Goal: Transaction & Acquisition: Subscribe to service/newsletter

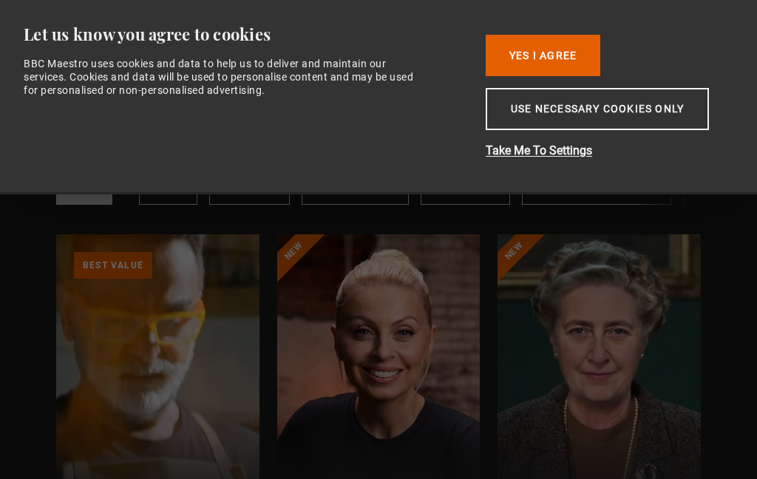
click at [586, 123] on button "Use necessary cookies only" at bounding box center [597, 109] width 223 height 42
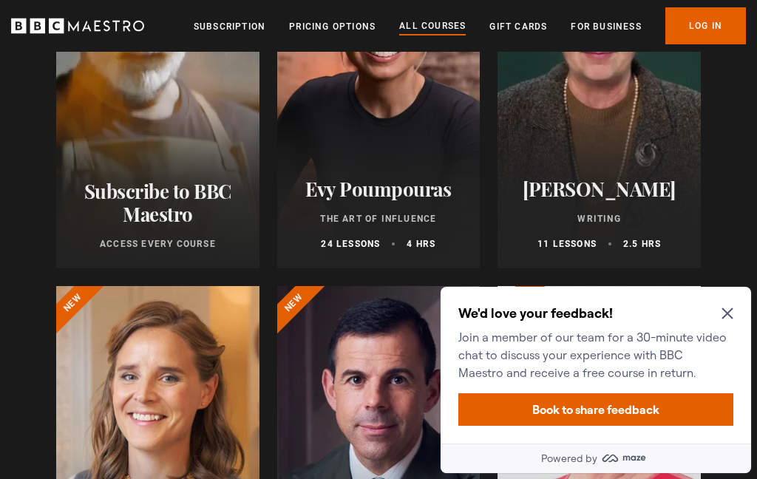
scroll to position [324, 0]
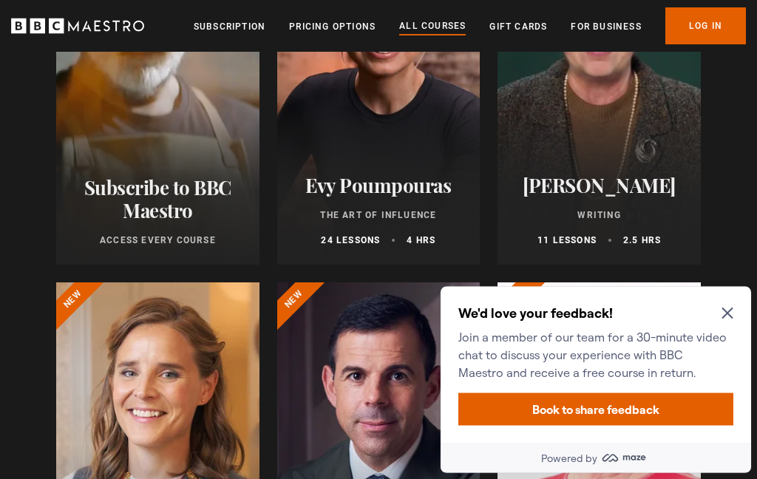
click at [722, 309] on icon "Close Maze Prompt" at bounding box center [727, 313] width 12 height 12
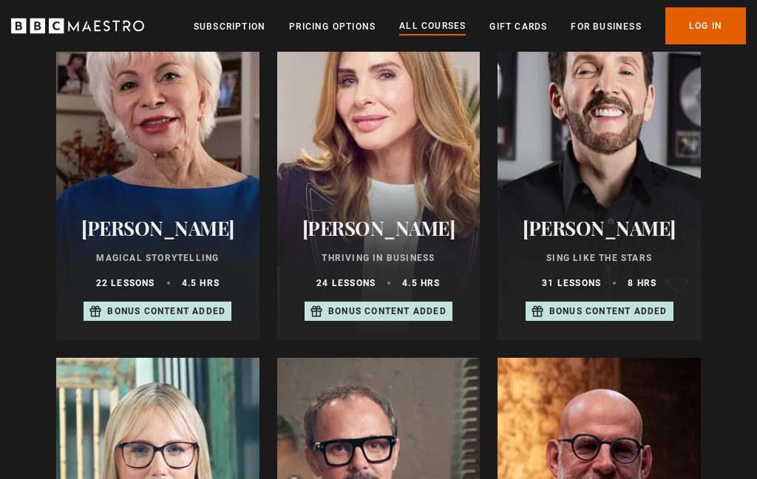
scroll to position [1001, 0]
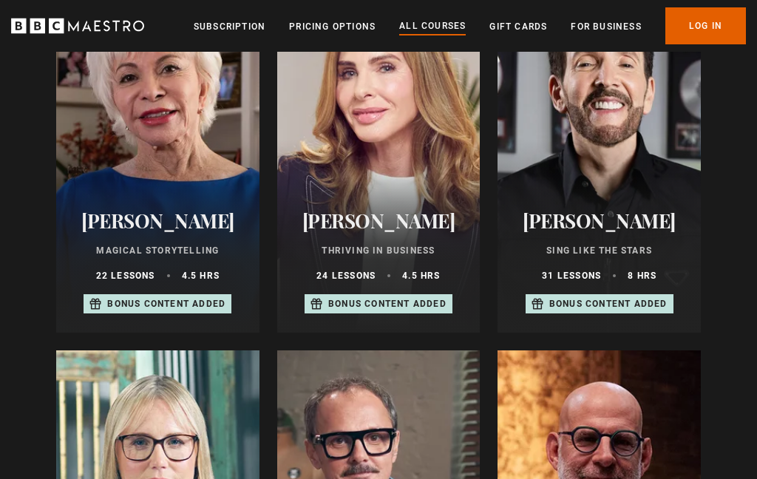
click at [180, 299] on p "Bonus content added" at bounding box center [166, 303] width 118 height 13
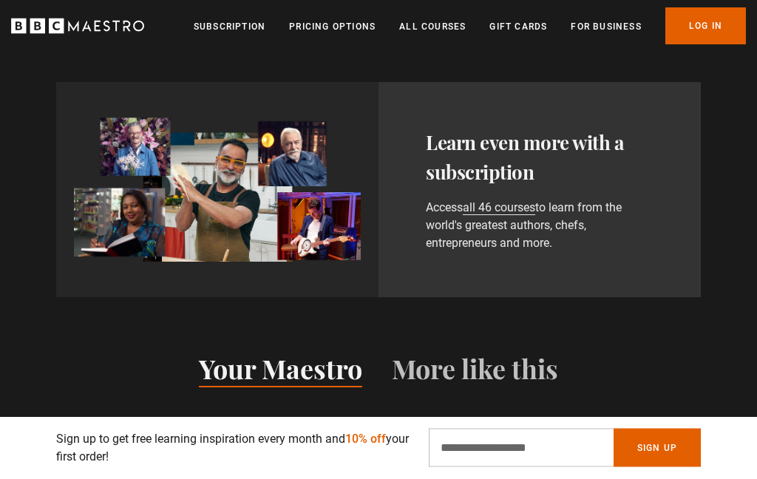
scroll to position [911, 0]
click at [494, 166] on h3 "Learn even more with a subscription" at bounding box center [540, 157] width 228 height 59
click at [499, 215] on link "all 46 courses" at bounding box center [499, 207] width 72 height 15
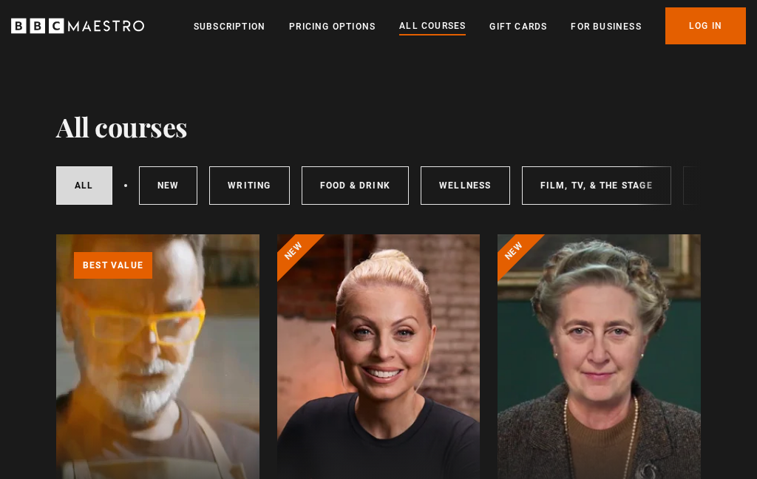
click at [229, 30] on link "Subscription" at bounding box center [230, 26] width 72 height 15
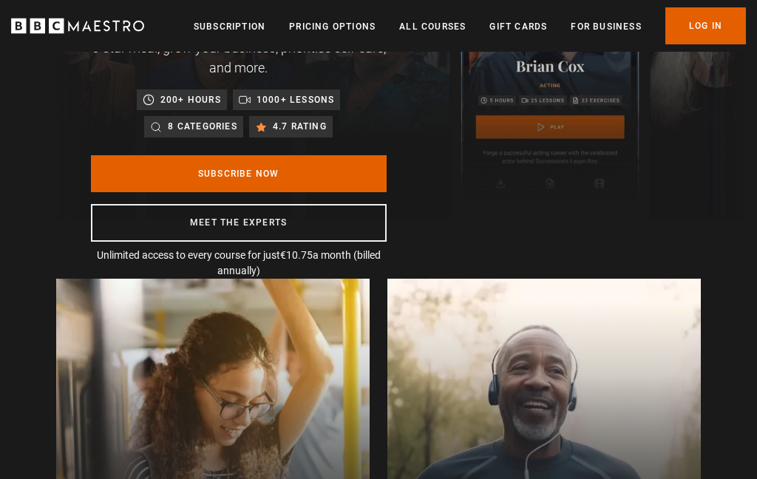
scroll to position [191, 0]
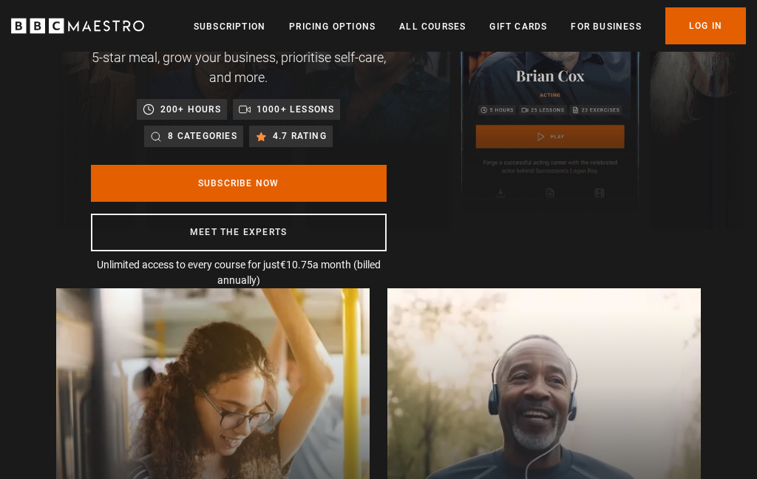
click at [290, 171] on link "Subscribe Now" at bounding box center [239, 184] width 296 height 37
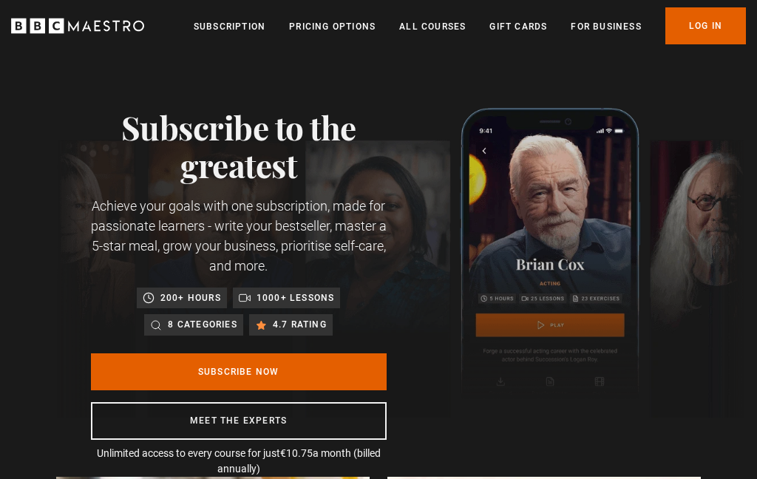
scroll to position [0, 0]
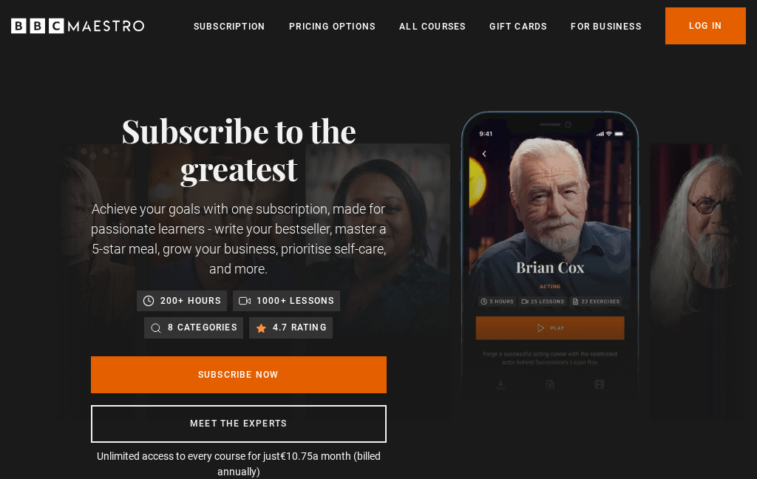
click at [340, 32] on link "Pricing Options" at bounding box center [332, 26] width 86 height 15
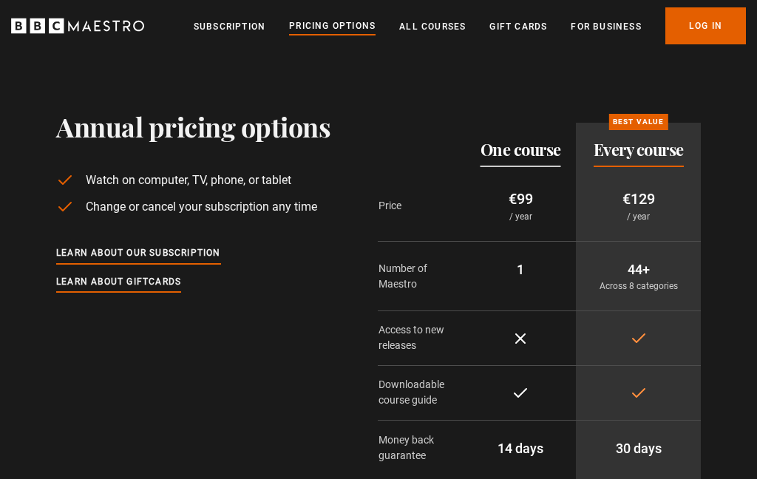
click at [444, 19] on link "All Courses" at bounding box center [432, 26] width 67 height 15
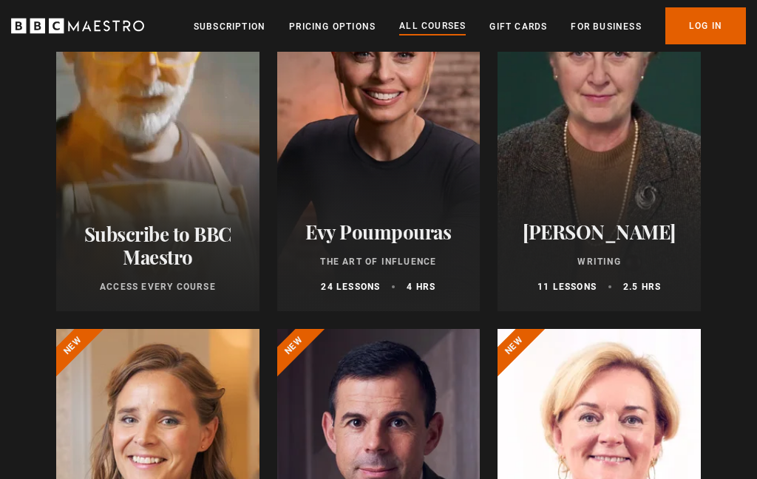
scroll to position [279, 0]
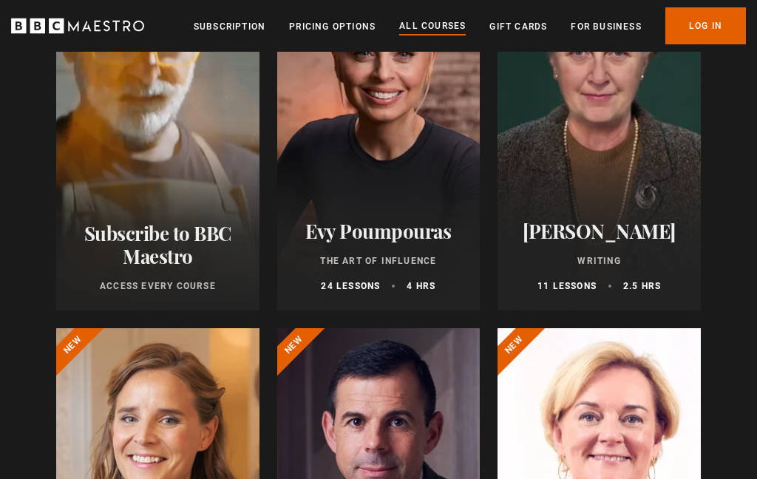
click at [646, 256] on p "Writing" at bounding box center [599, 260] width 168 height 13
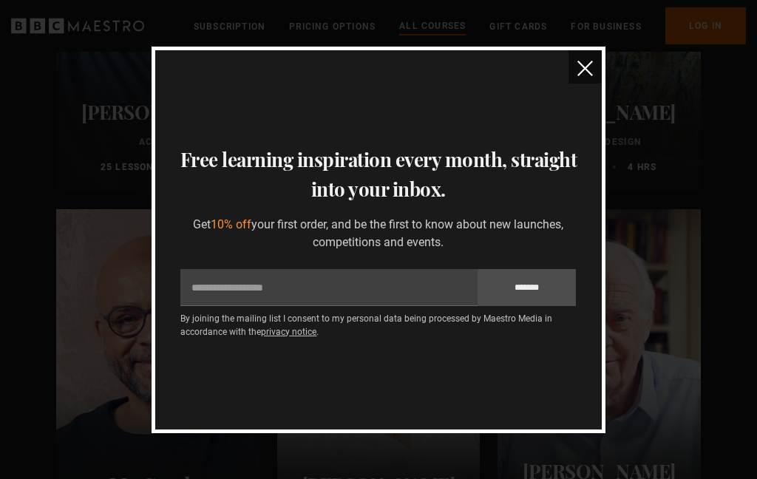
scroll to position [2631, 0]
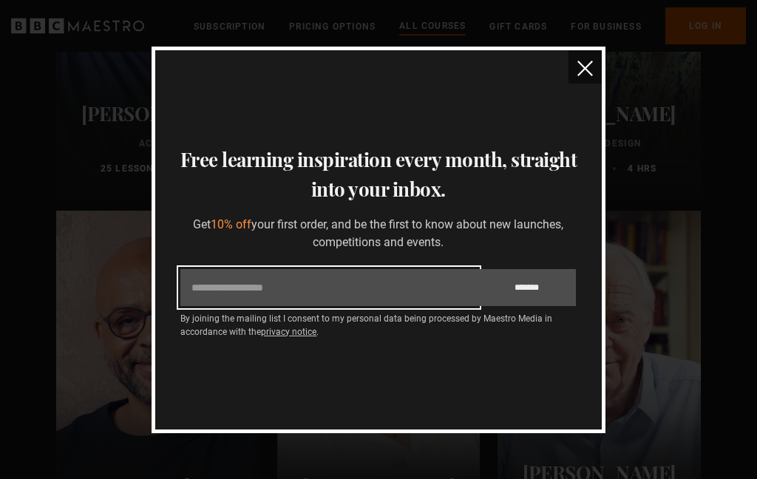
click at [323, 284] on input "Email" at bounding box center [328, 287] width 296 height 37
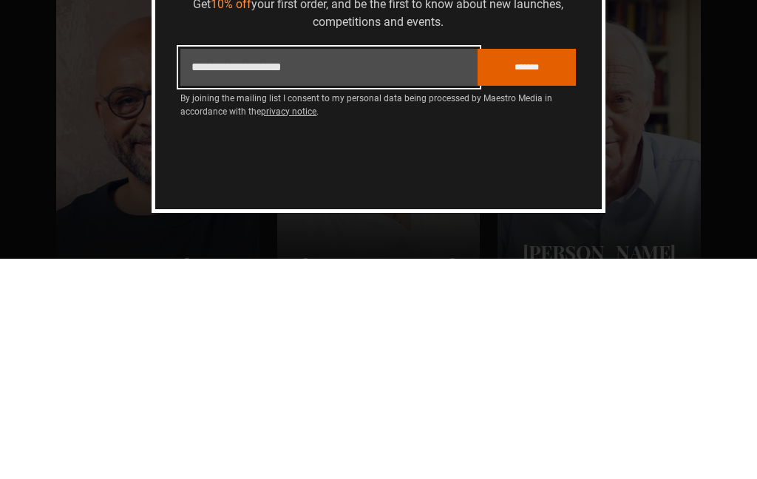
type input "**********"
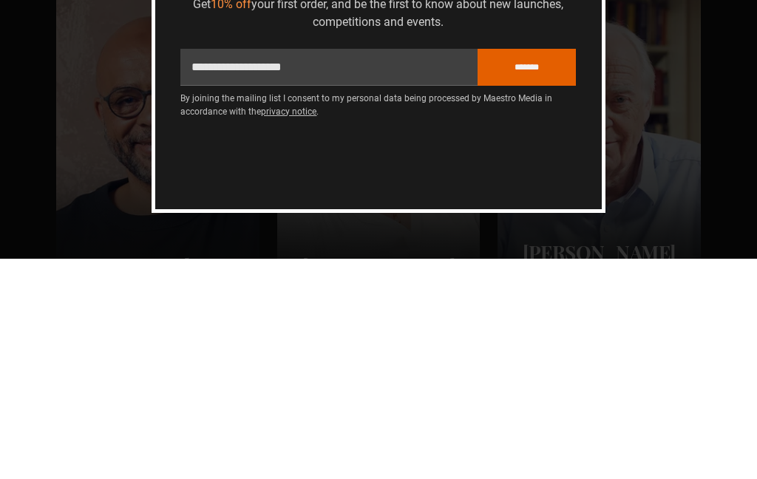
click at [537, 269] on input "*******" at bounding box center [526, 287] width 99 height 37
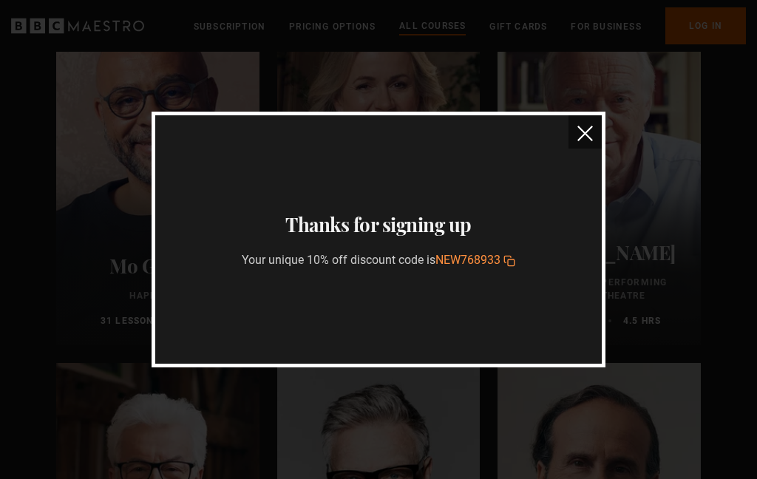
click at [590, 131] on img "close" at bounding box center [585, 134] width 16 height 16
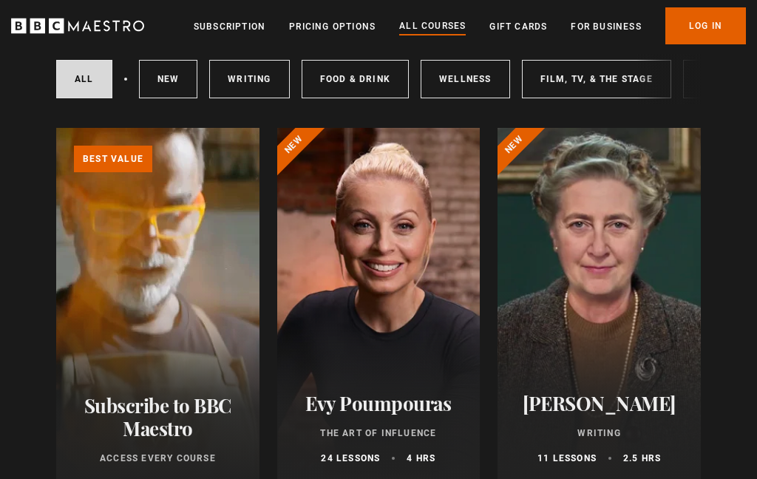
scroll to position [0, 0]
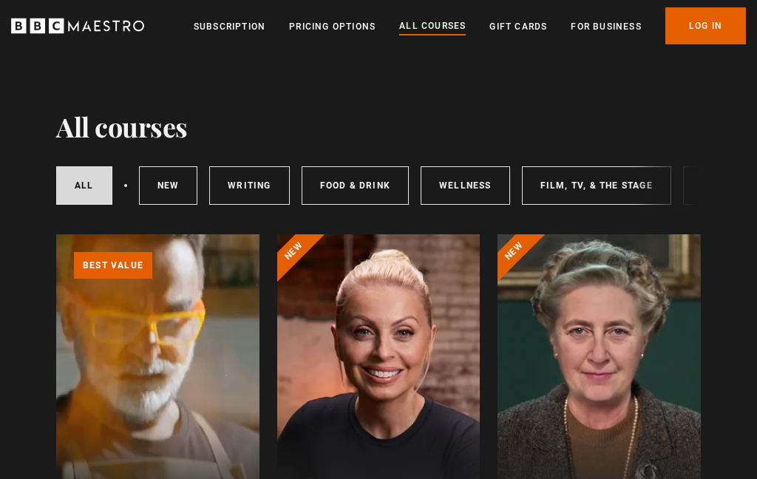
click at [255, 182] on link "Writing" at bounding box center [249, 185] width 80 height 38
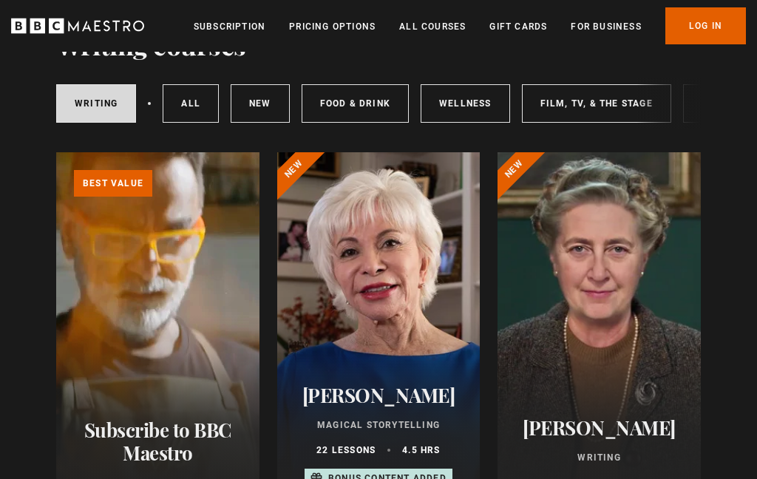
scroll to position [35, 0]
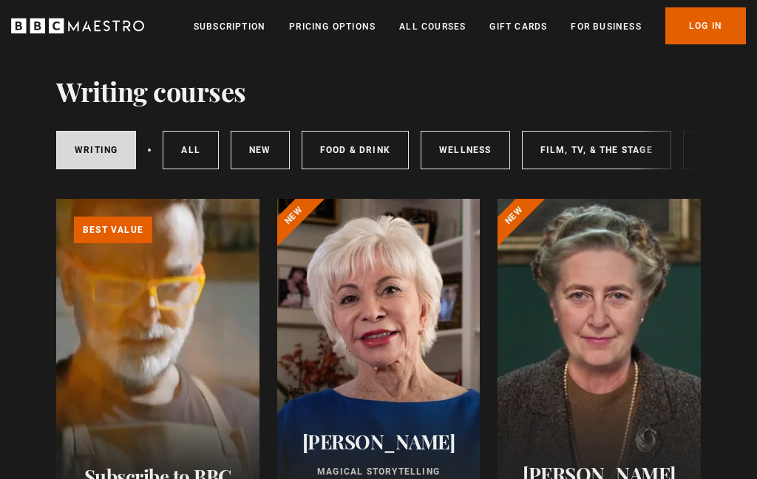
click at [434, 23] on link "All Courses" at bounding box center [432, 26] width 67 height 15
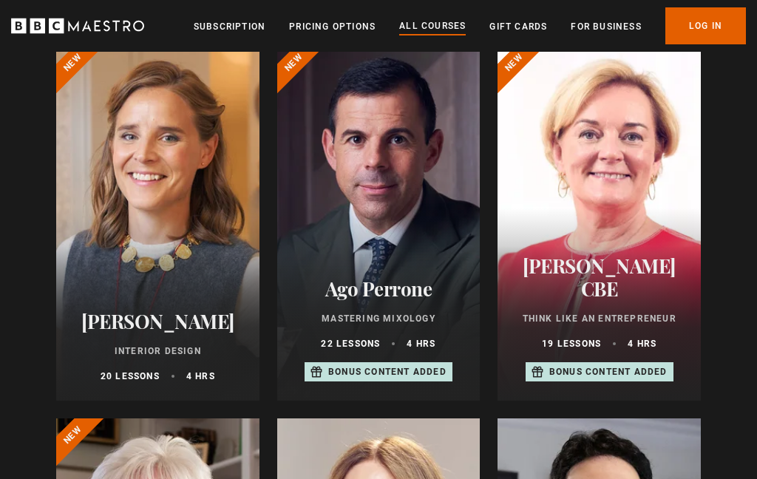
scroll to position [571, 0]
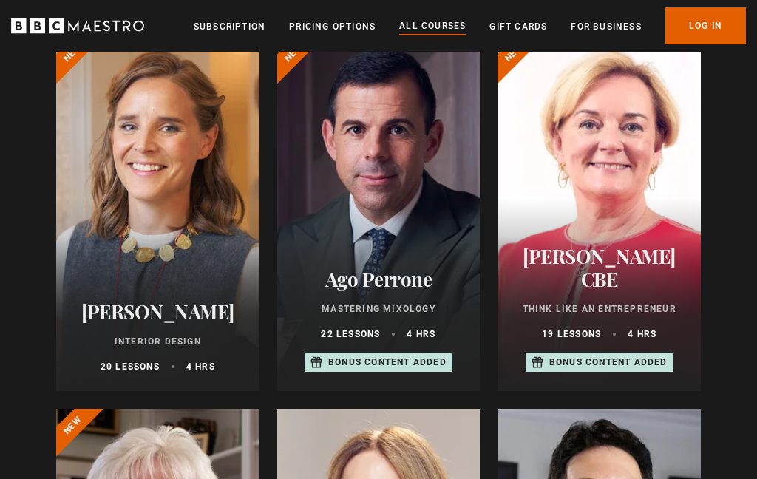
click at [408, 150] on div at bounding box center [378, 213] width 203 height 355
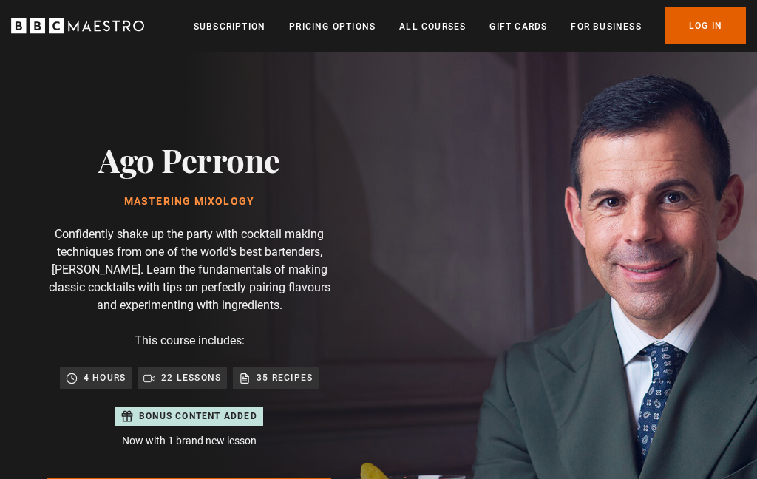
click at [337, 27] on link "Pricing Options" at bounding box center [332, 26] width 86 height 15
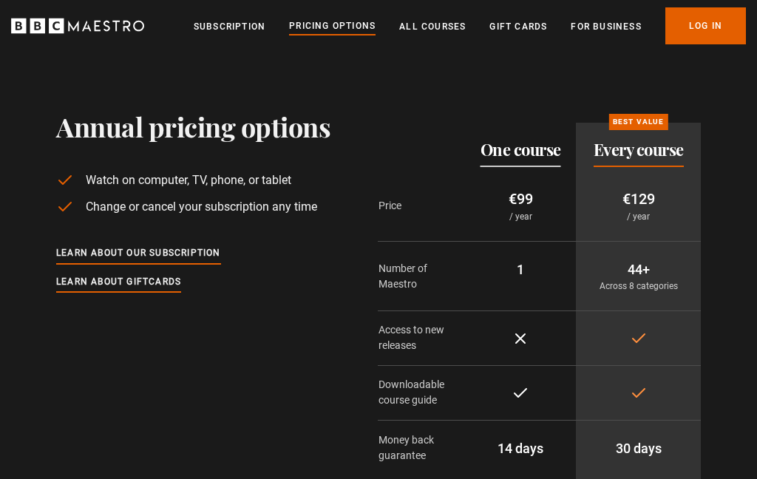
click at [429, 32] on link "All Courses" at bounding box center [432, 26] width 67 height 15
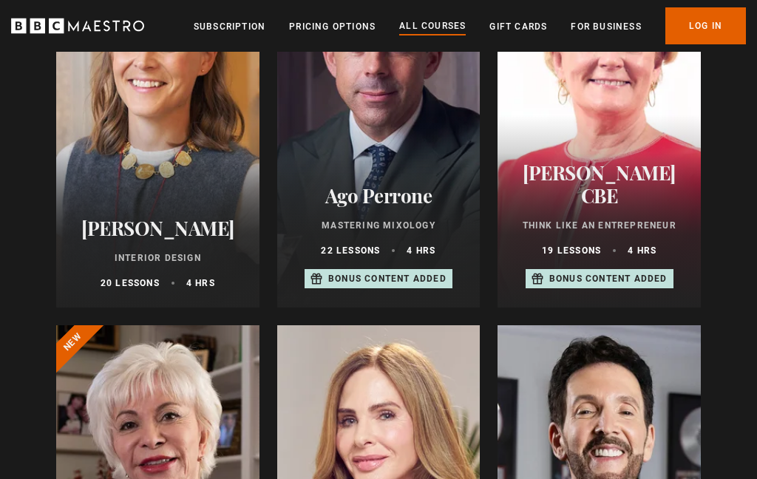
scroll to position [654, 0]
click at [175, 158] on div at bounding box center [157, 130] width 203 height 355
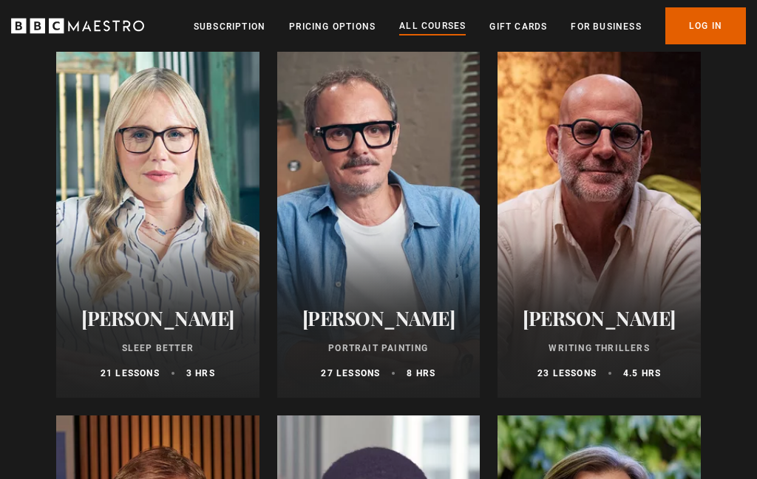
scroll to position [1313, 0]
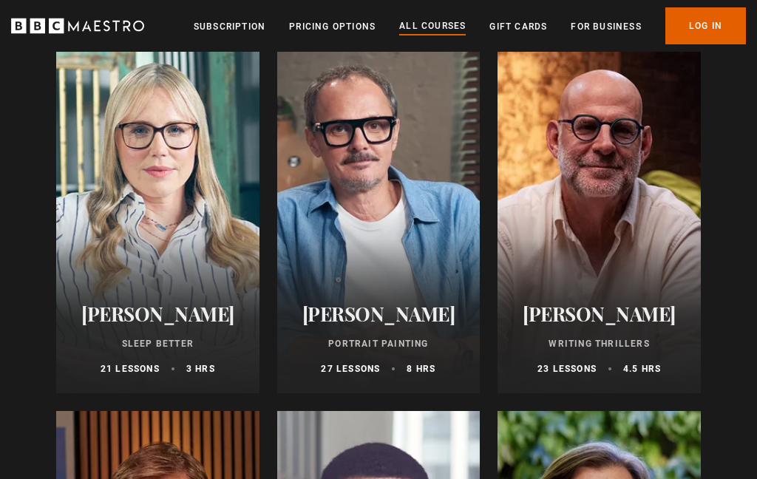
click at [614, 211] on div at bounding box center [598, 215] width 203 height 355
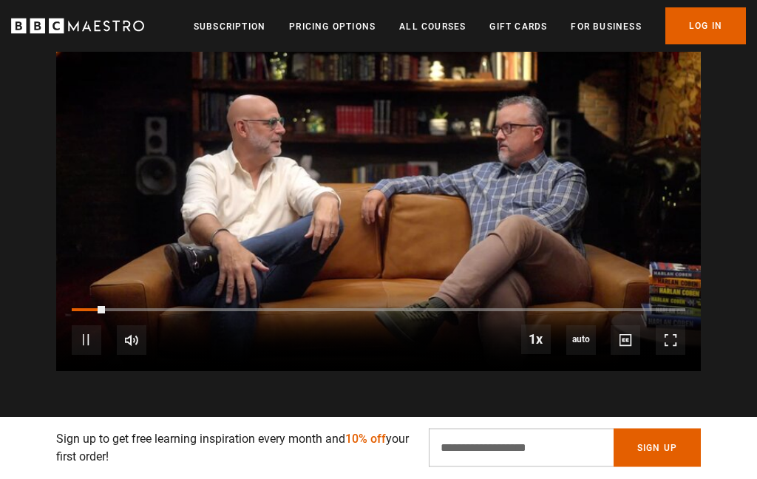
scroll to position [1486, 0]
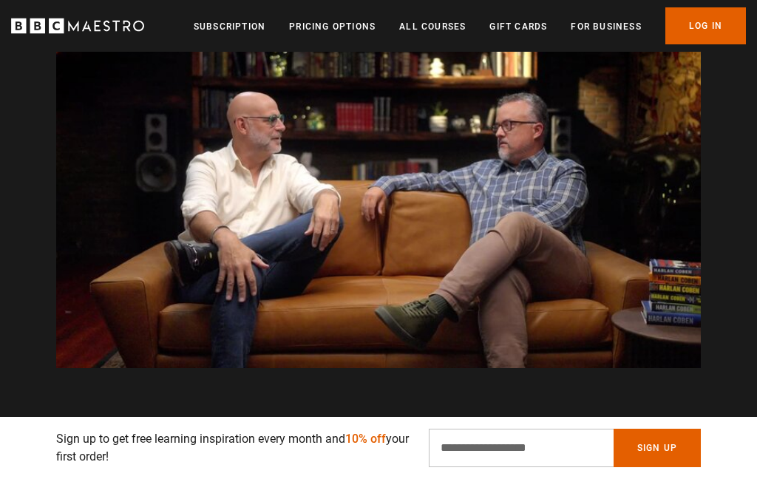
click at [640, 234] on video-js "Video Player is loading. Play Course overview for Writing Thrillers with [PERSO…" at bounding box center [378, 186] width 644 height 363
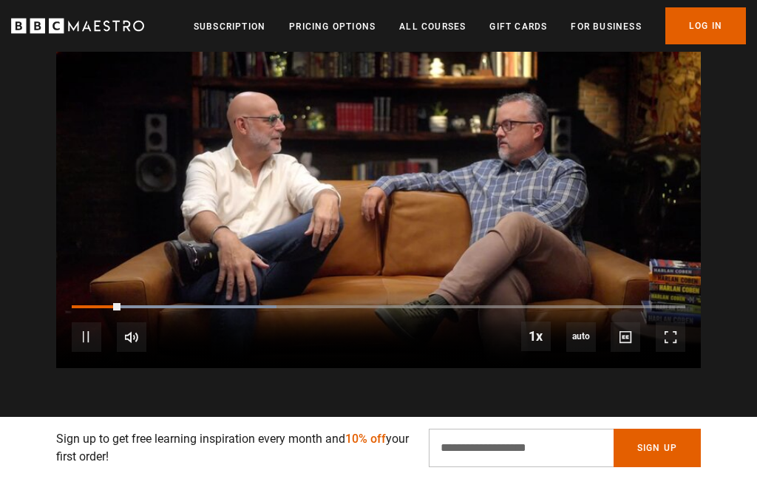
scroll to position [0, 579]
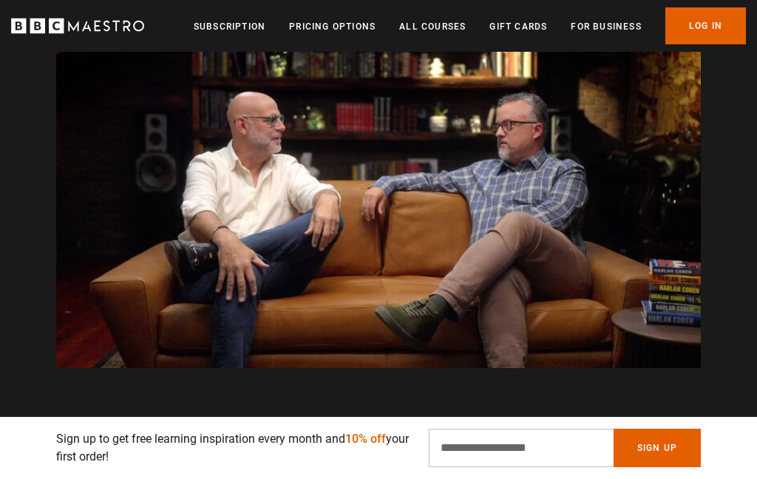
click at [625, 327] on video-js "Video Player is loading. Play Course overview for Writing Thrillers with [PERSO…" at bounding box center [378, 186] width 644 height 363
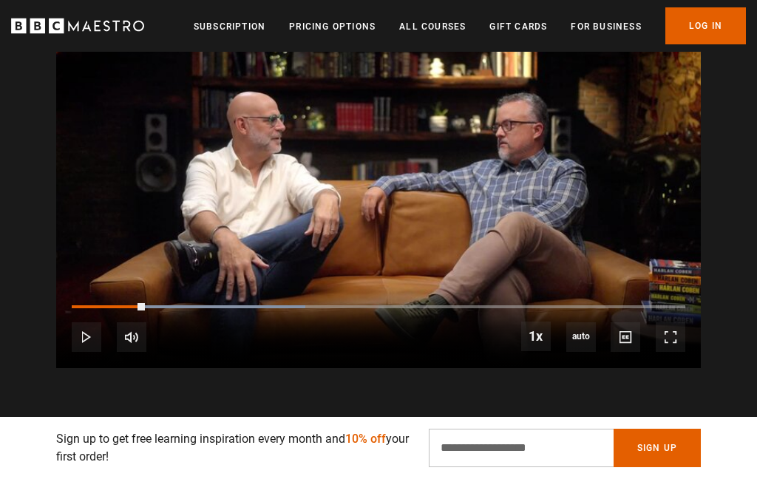
click at [638, 251] on video-js "Video Player is loading. Play Course overview for Writing Thrillers with [PERSO…" at bounding box center [378, 186] width 644 height 363
click at [364, 157] on video-js "Video Player is loading. Play Course overview for Writing Thrillers with [PERSO…" at bounding box center [378, 186] width 644 height 363
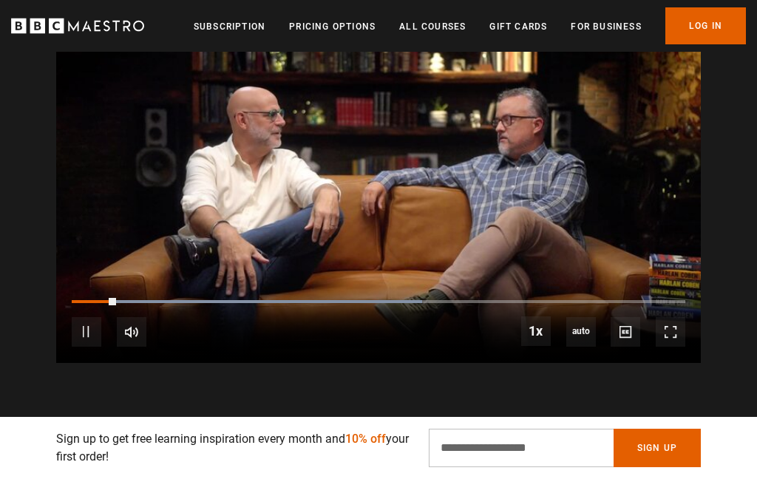
scroll to position [0, 1543]
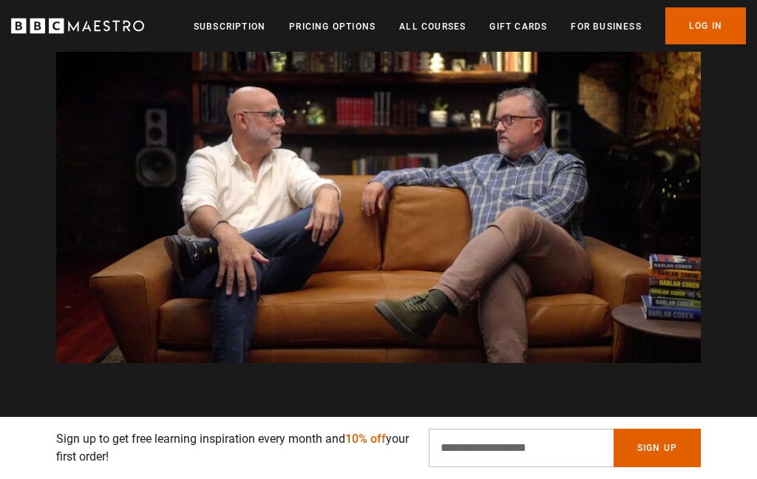
click at [671, 271] on video-js "Video Player is loading. Play Course overview for Writing Thrillers with [PERSO…" at bounding box center [378, 181] width 644 height 363
click at [655, 290] on div "10s Skip Back 10 seconds Pause 10s Skip Forward 10 seconds Loaded : 76.19% Paus…" at bounding box center [378, 322] width 644 height 82
click at [637, 307] on video-js "Video Player is loading. Play Course overview for Writing Thrillers with Harlan…" at bounding box center [378, 181] width 644 height 363
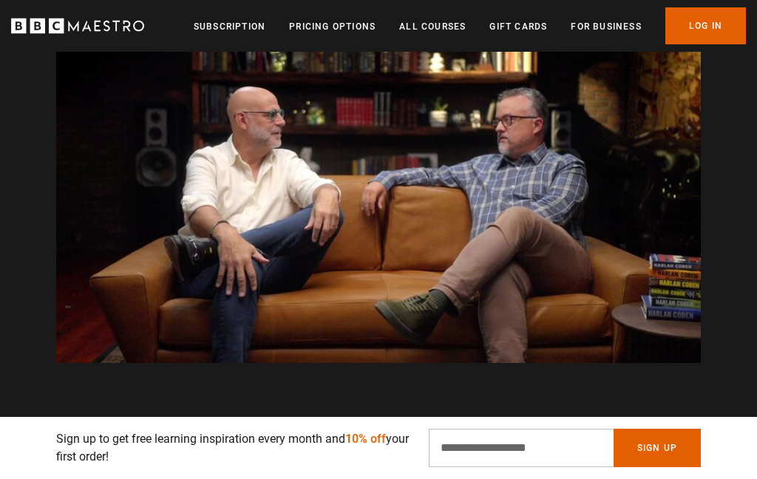
click at [633, 245] on video-js "Video Player is loading. Play Course overview for Writing Thrillers with Harlan…" at bounding box center [378, 181] width 644 height 363
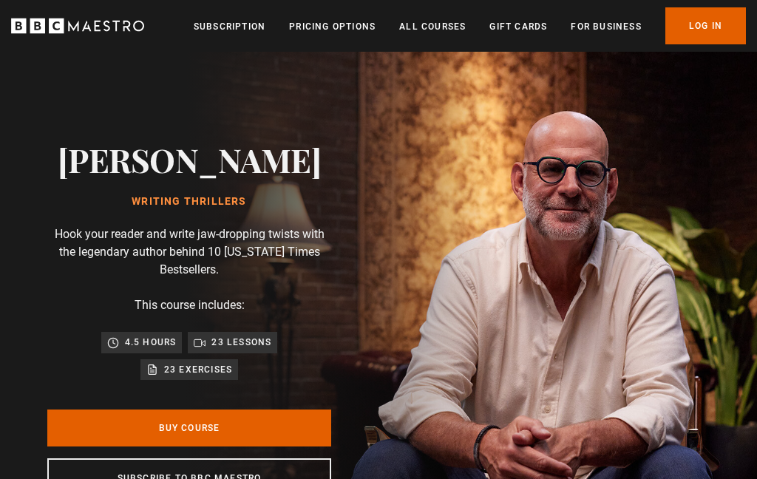
scroll to position [0, 2315]
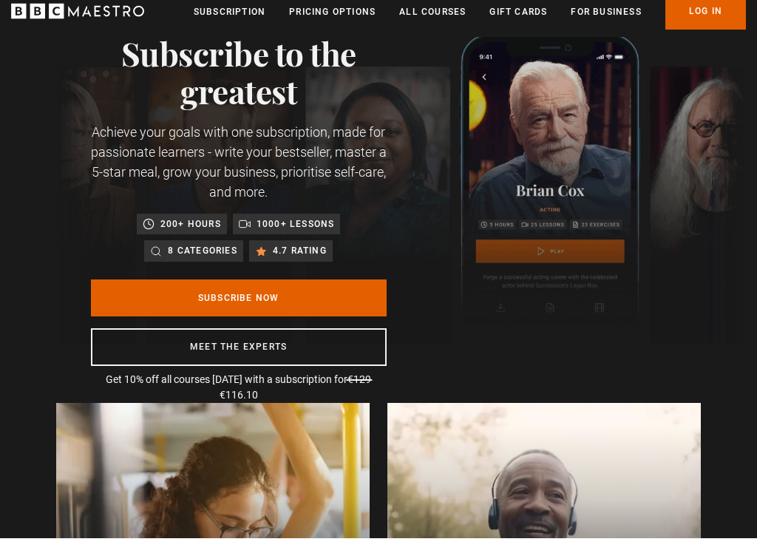
scroll to position [77, 0]
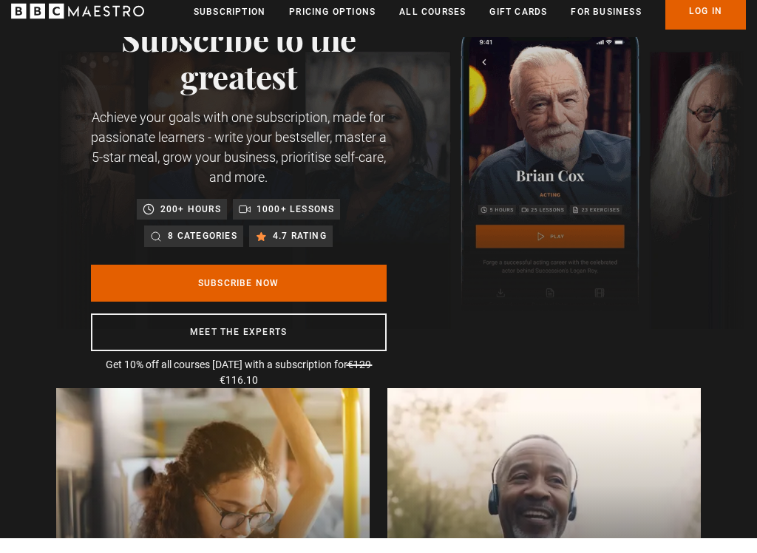
click at [289, 293] on link "Subscribe Now" at bounding box center [239, 297] width 296 height 37
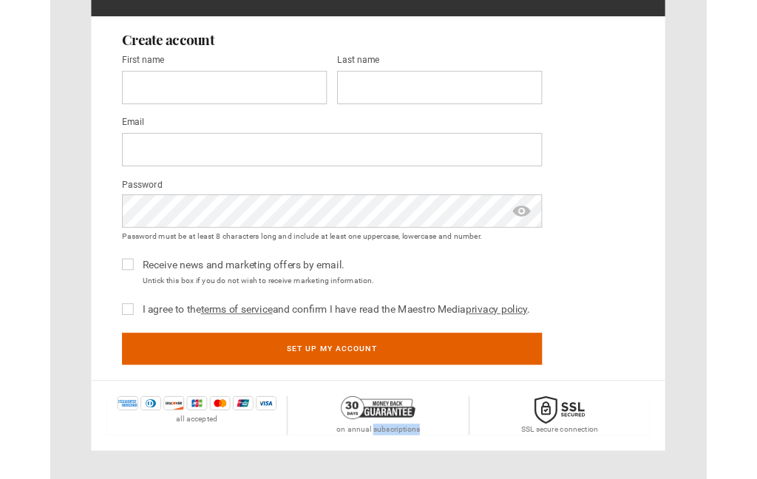
scroll to position [493, 0]
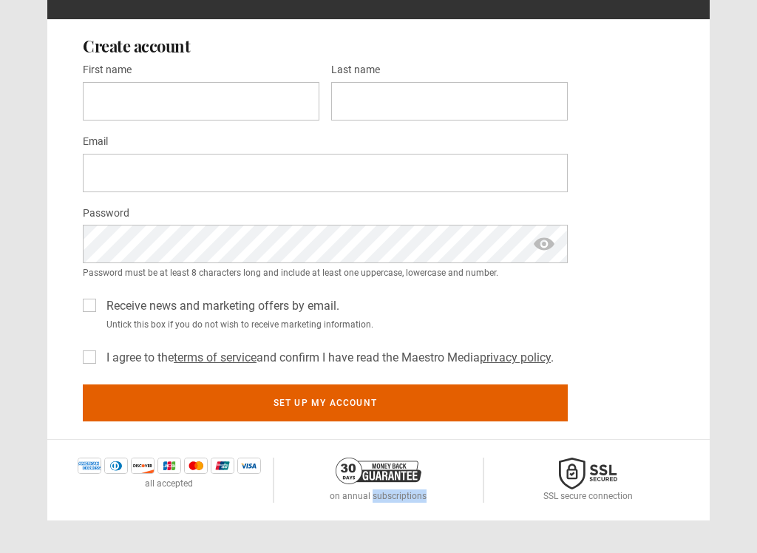
click at [305, 133] on div "Email *" at bounding box center [325, 163] width 485 height 60
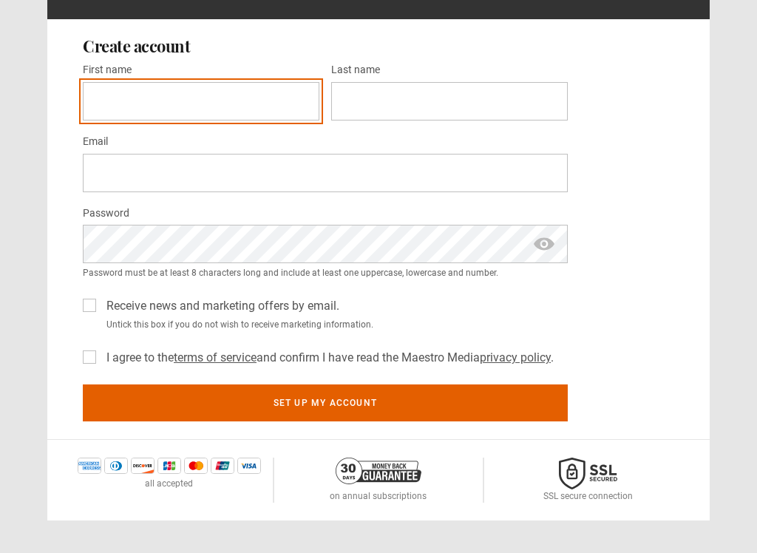
click at [173, 112] on input "First name *" at bounding box center [201, 102] width 237 height 38
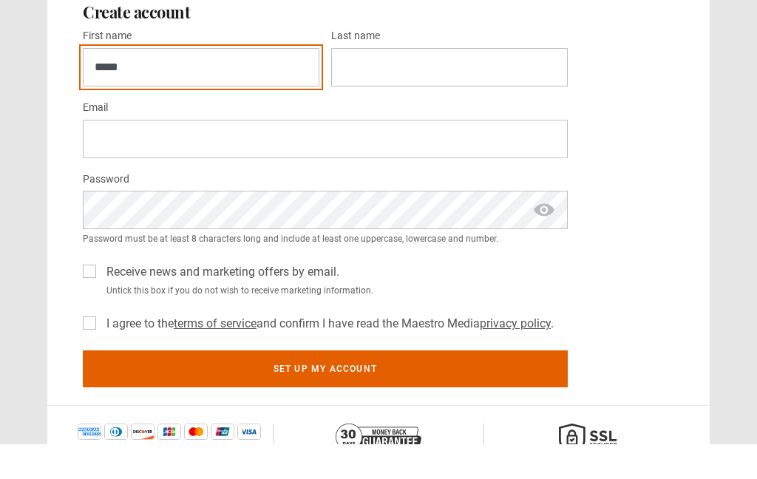
type input "*****"
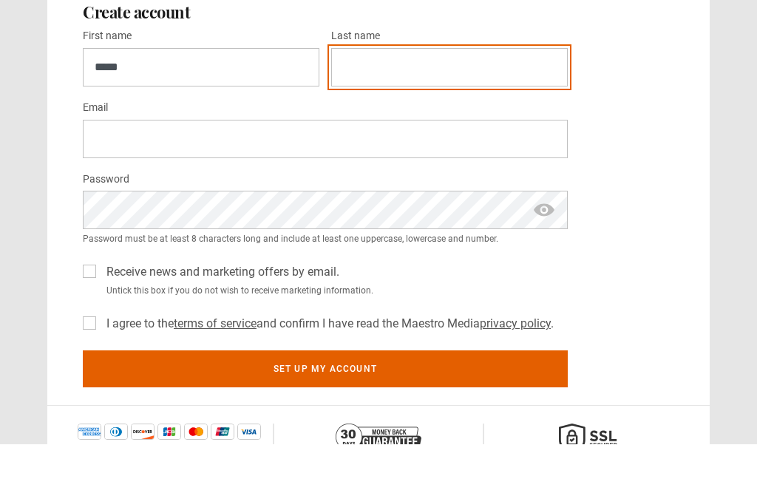
click at [375, 83] on input "Last name *" at bounding box center [449, 102] width 237 height 38
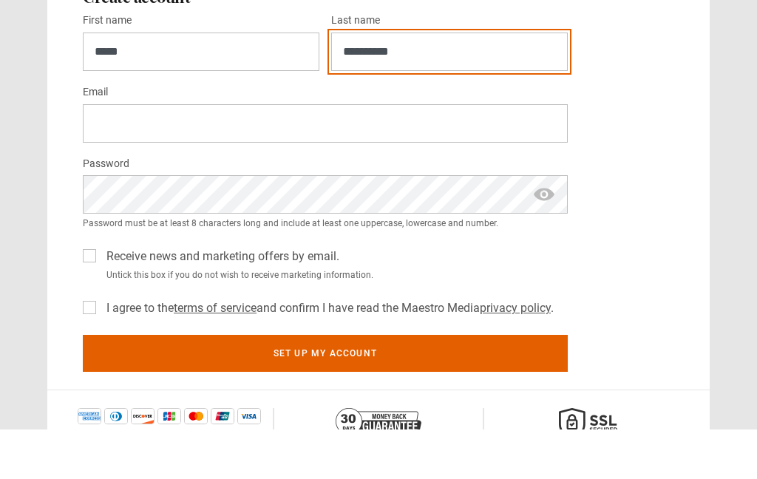
type input "**********"
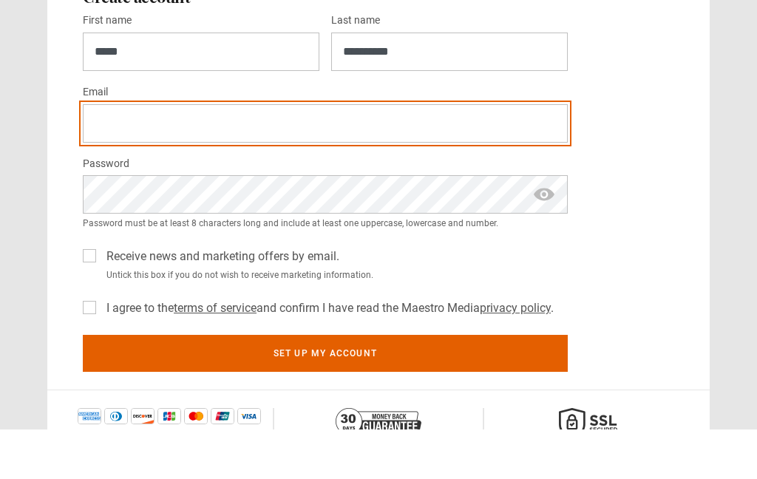
click at [129, 154] on input "Email *" at bounding box center [325, 173] width 485 height 38
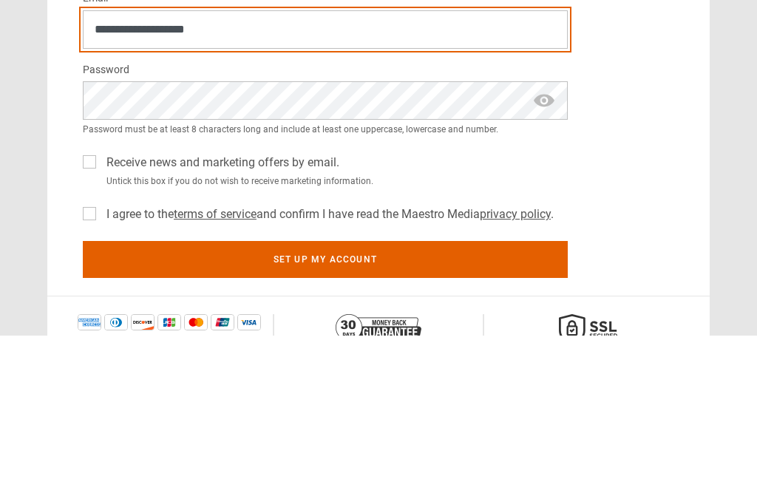
type input "**********"
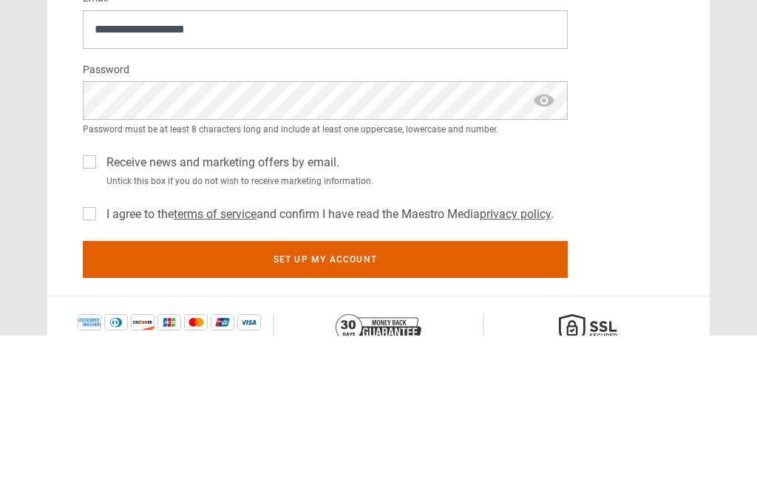
click at [548, 225] on span "show password" at bounding box center [544, 244] width 24 height 38
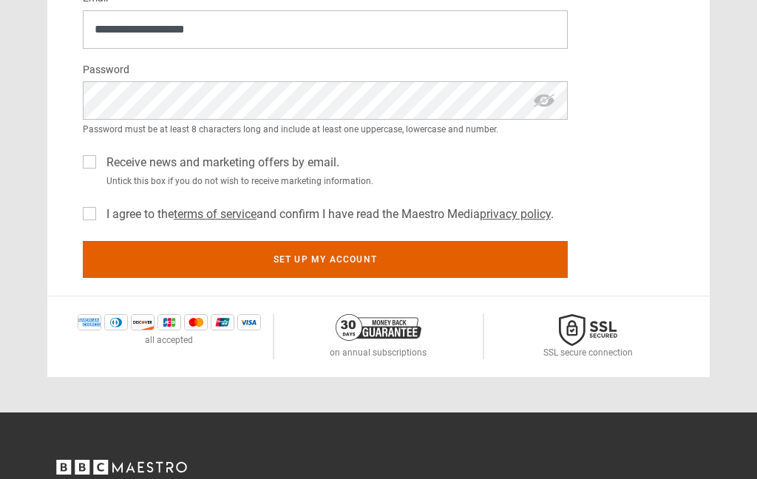
click at [530, 159] on div "Receive news and marketing offers by email. Untick this box if you do not wish …" at bounding box center [325, 168] width 485 height 40
click at [101, 207] on label "I agree to the terms of service and confirm I have read the Maestro Media priva…" at bounding box center [327, 214] width 453 height 18
click at [373, 260] on button "Set up my account" at bounding box center [325, 259] width 485 height 37
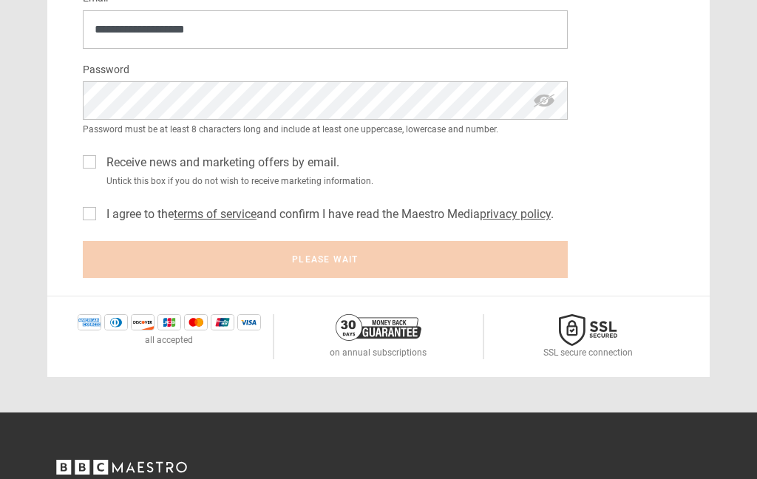
click at [549, 81] on span "hide password" at bounding box center [544, 100] width 24 height 38
click at [547, 81] on span "show password" at bounding box center [544, 100] width 24 height 38
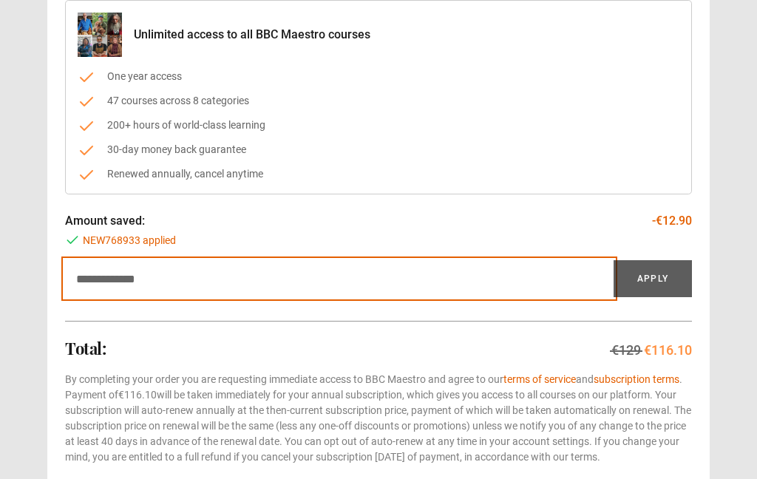
click at [346, 278] on input "Discount code" at bounding box center [339, 278] width 548 height 37
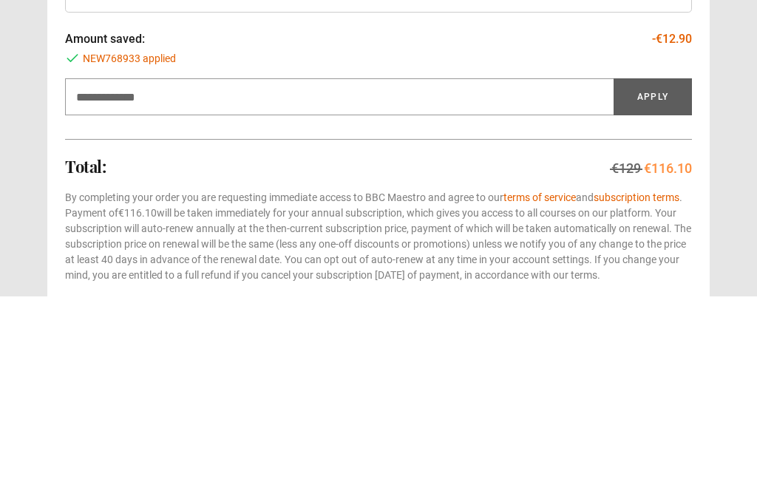
scroll to position [356, 0]
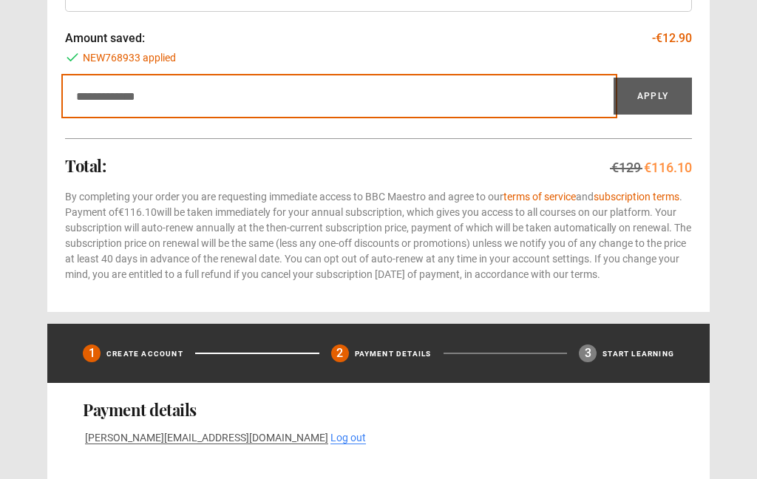
click at [166, 90] on input "Discount code" at bounding box center [339, 96] width 548 height 37
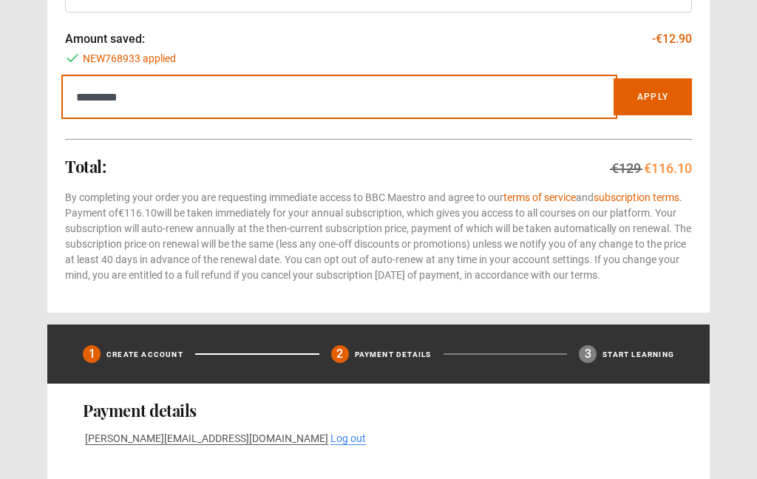
type input "*********"
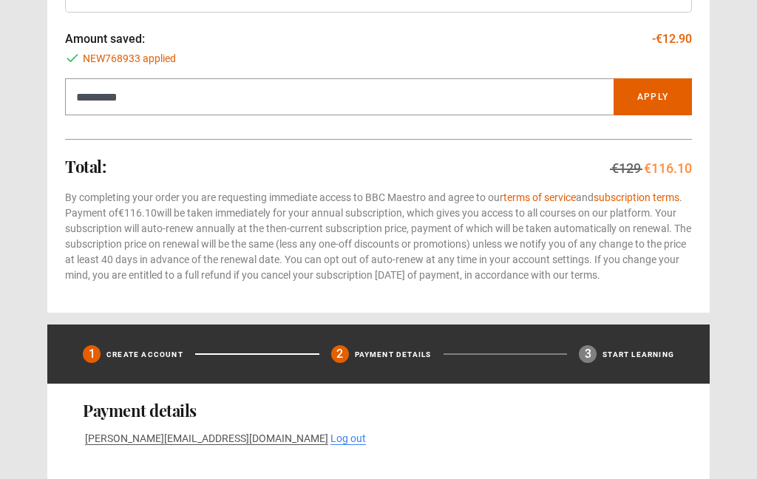
click at [640, 102] on button "Apply" at bounding box center [652, 96] width 78 height 37
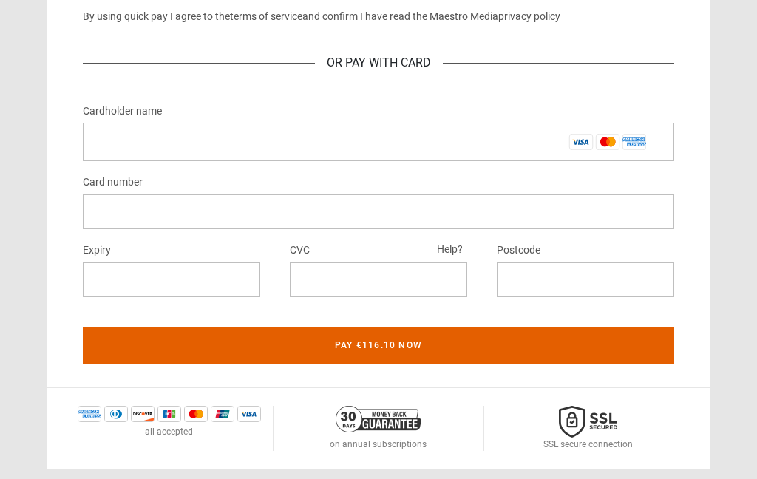
scroll to position [848, 0]
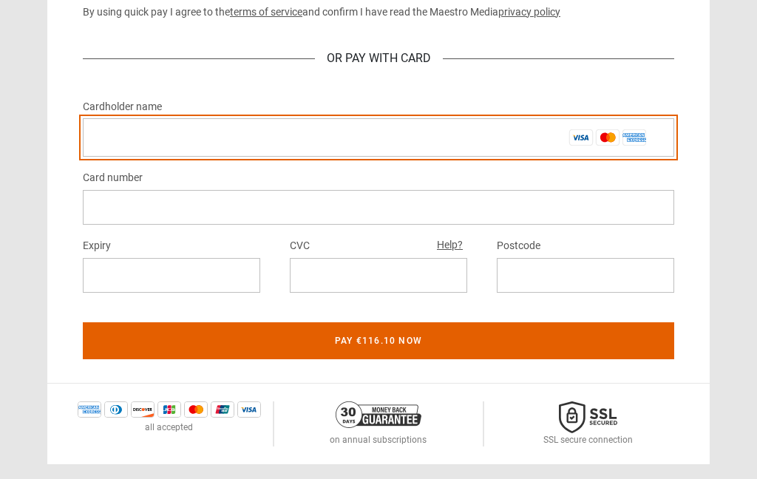
click at [358, 143] on input "Cardholder name *" at bounding box center [378, 138] width 591 height 38
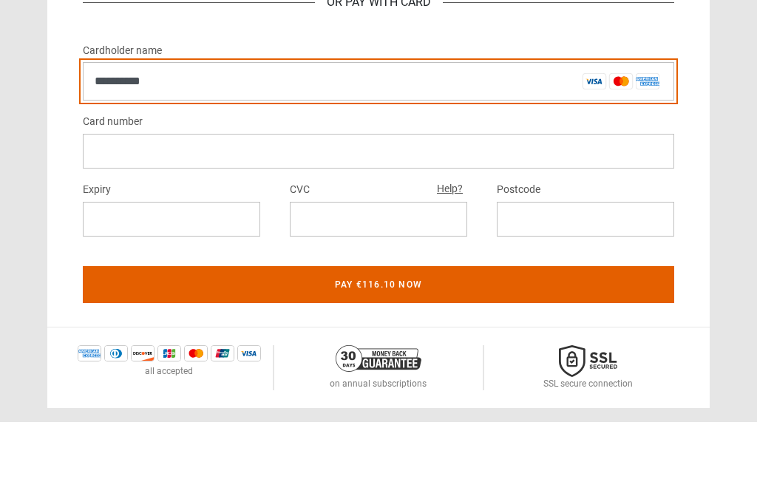
click at [121, 119] on input "**********" at bounding box center [378, 138] width 591 height 38
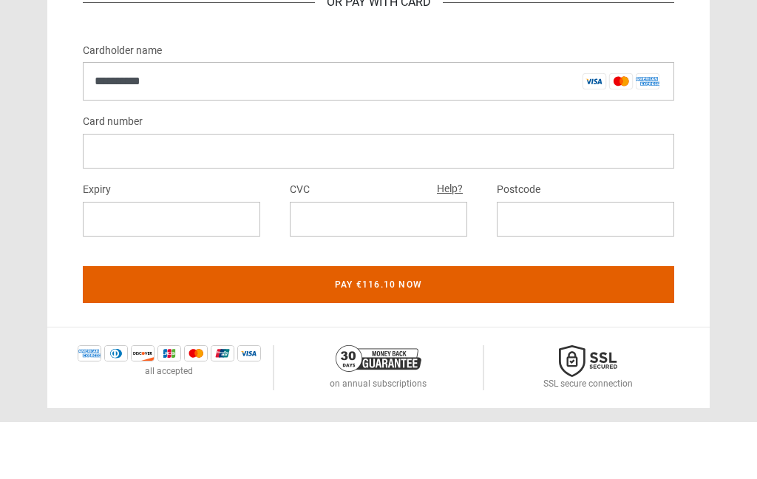
click at [106, 99] on label "Cardholder name *" at bounding box center [122, 108] width 79 height 18
click at [106, 119] on input "**********" at bounding box center [378, 138] width 591 height 38
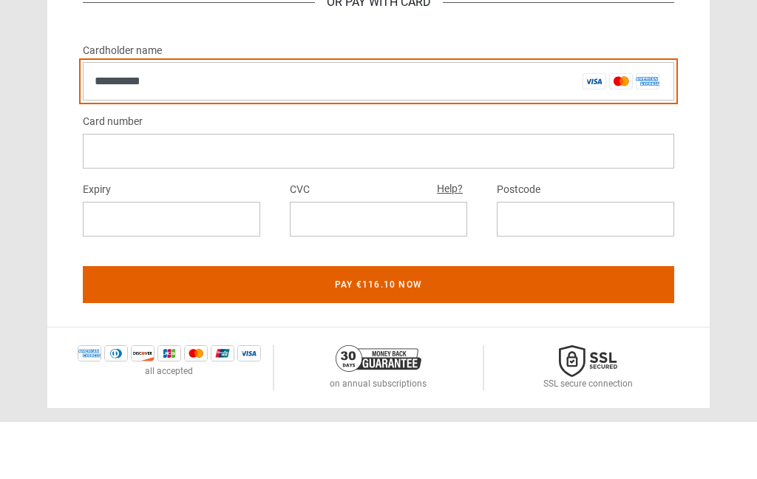
click at [98, 119] on input "**********" at bounding box center [378, 138] width 591 height 38
click at [89, 119] on input "**********" at bounding box center [378, 138] width 591 height 38
click at [93, 119] on input "**********" at bounding box center [378, 138] width 591 height 38
type input "**********"
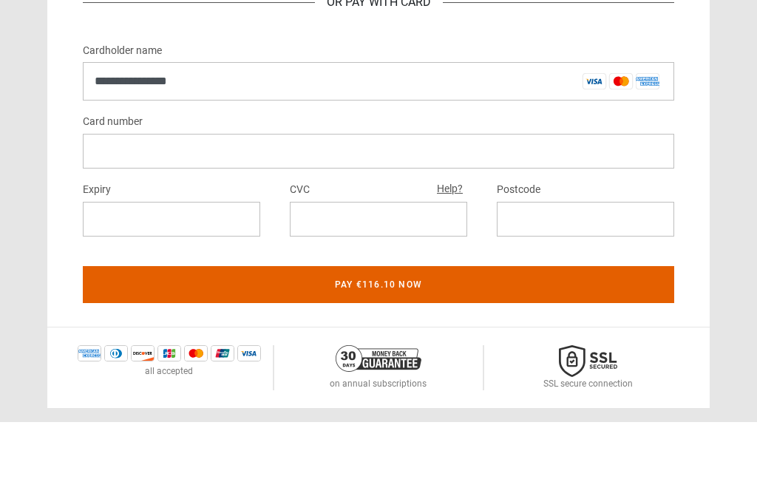
click at [175, 191] on div at bounding box center [378, 208] width 591 height 35
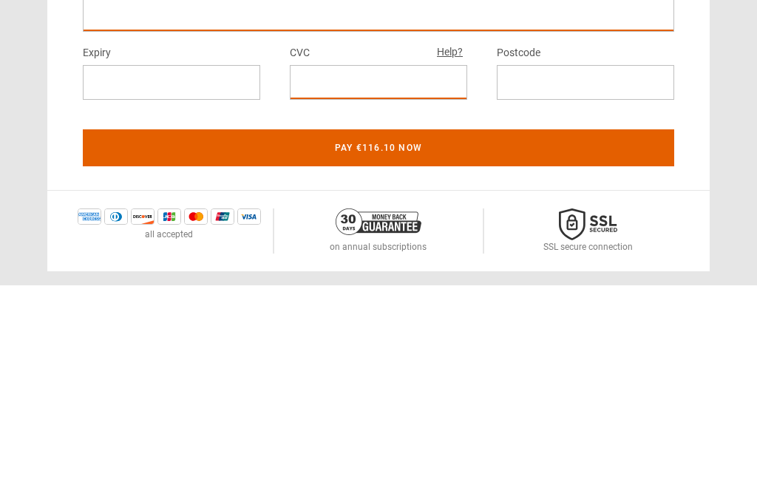
click at [385, 323] on button "Pay €116.10 now" at bounding box center [378, 341] width 591 height 37
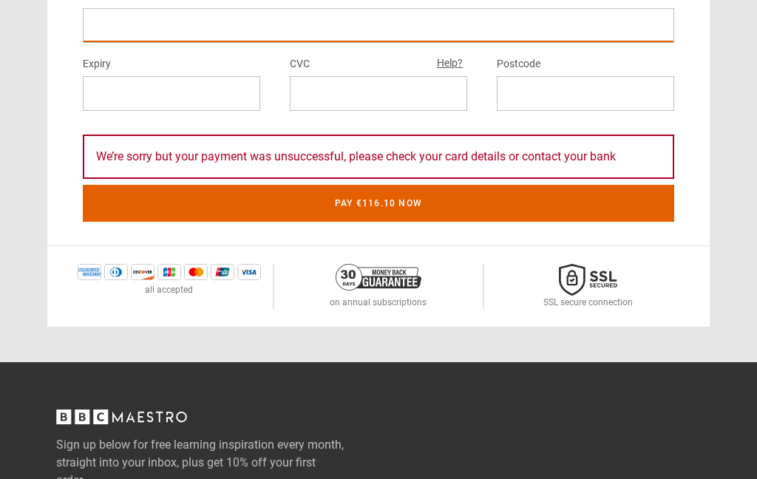
scroll to position [1029, 0]
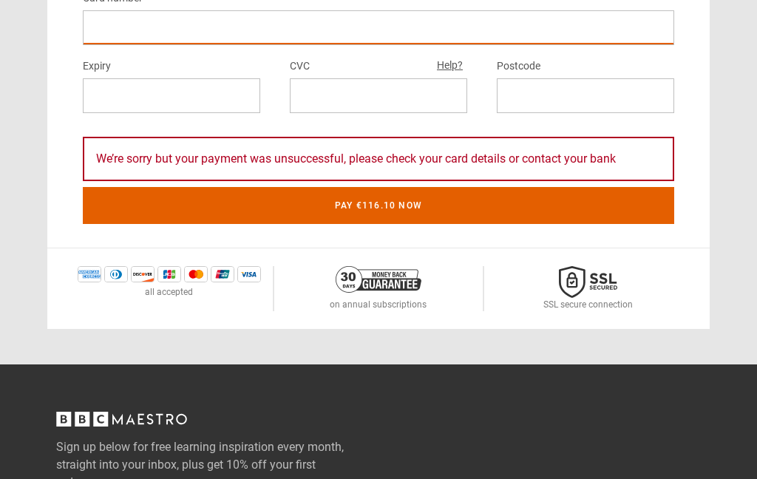
click at [535, 99] on div at bounding box center [585, 95] width 177 height 35
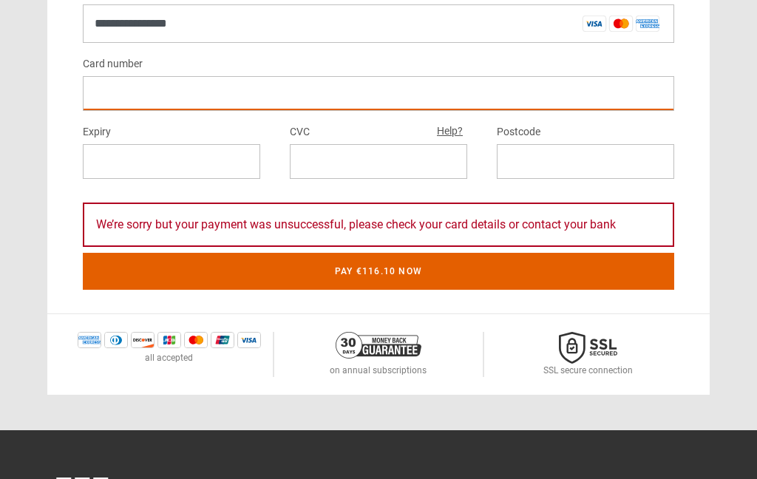
scroll to position [1022, 0]
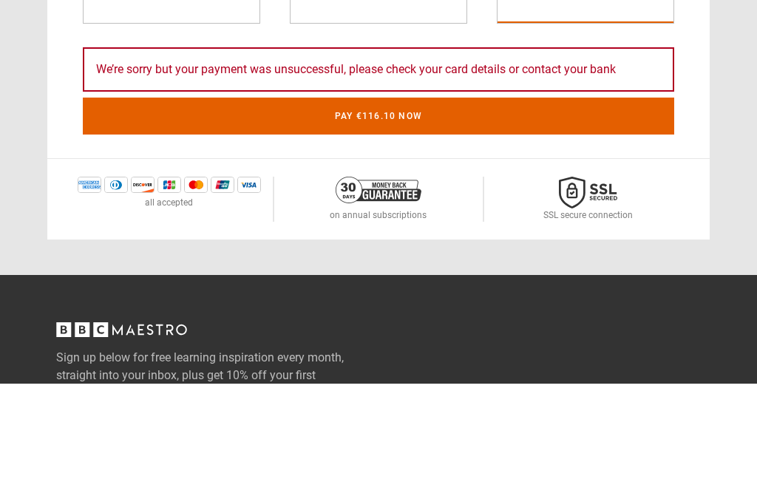
click at [432, 194] on button "Pay €116.10 now" at bounding box center [378, 212] width 591 height 37
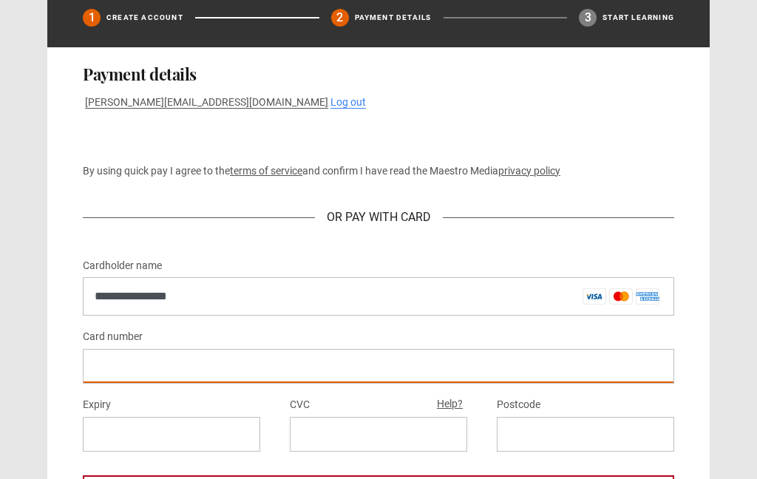
scroll to position [630, 0]
